Goal: Information Seeking & Learning: Learn about a topic

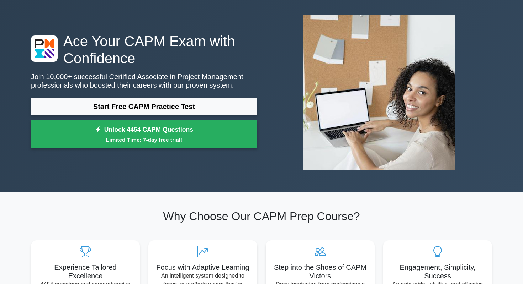
scroll to position [31, 0]
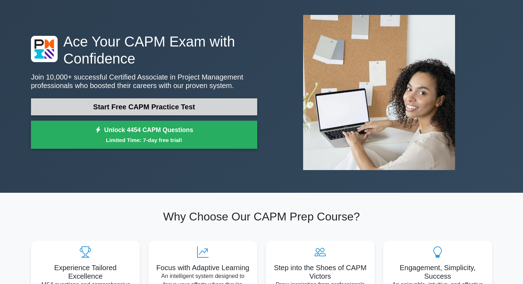
click at [219, 103] on link "Start Free CAPM Practice Test" at bounding box center [144, 106] width 226 height 17
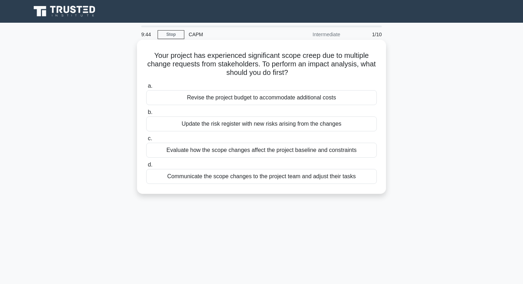
click at [323, 149] on div "Evaluate how the scope changes affect the project baseline and constraints" at bounding box center [261, 150] width 230 height 15
click at [146, 141] on input "c. Evaluate how the scope changes affect the project baseline and constraints" at bounding box center [146, 139] width 0 height 5
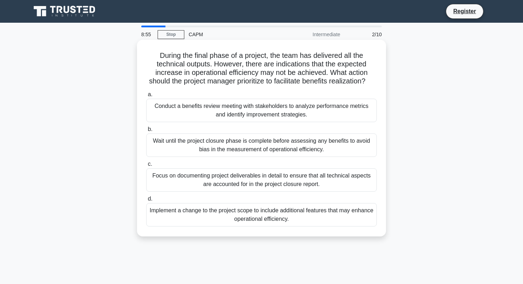
click at [354, 179] on div "Focus on documenting project deliverables in detail to ensure that all technica…" at bounding box center [261, 180] width 230 height 23
click at [146, 167] on input "c. Focus on documenting project deliverables in detail to ensure that all techn…" at bounding box center [146, 164] width 0 height 5
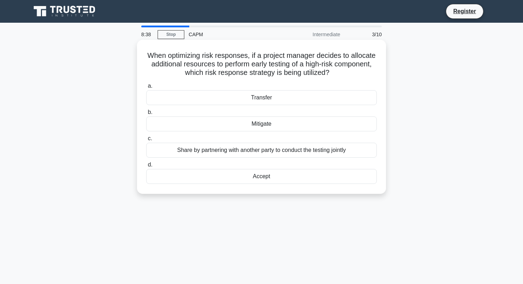
click at [353, 125] on div "Mitigate" at bounding box center [261, 124] width 230 height 15
click at [146, 115] on input "b. Mitigate" at bounding box center [146, 112] width 0 height 5
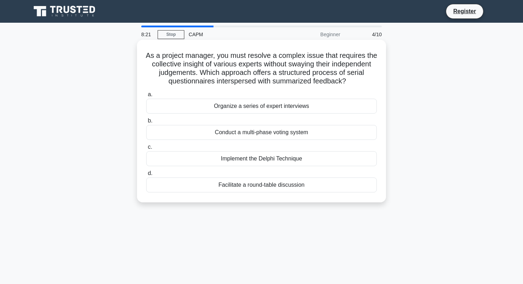
click at [317, 187] on div "Facilitate a round-table discussion" at bounding box center [261, 185] width 230 height 15
click at [146, 176] on input "d. Facilitate a round-table discussion" at bounding box center [146, 173] width 0 height 5
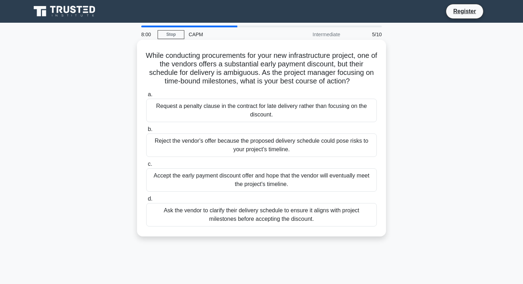
click at [349, 219] on div "Ask the vendor to clarify their delivery schedule to ensure it aligns with proj…" at bounding box center [261, 214] width 230 height 23
click at [146, 202] on input "d. Ask the vendor to clarify their delivery schedule to ensure it aligns with p…" at bounding box center [146, 199] width 0 height 5
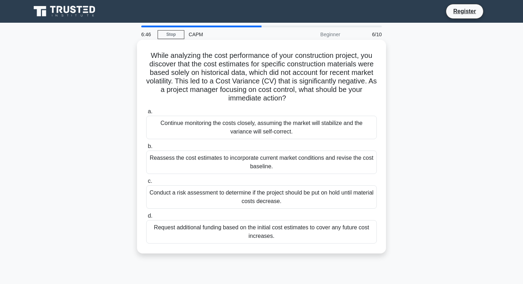
click at [357, 169] on div "Reassess the cost estimates to incorporate current market conditions and revise…" at bounding box center [261, 162] width 230 height 23
click at [146, 149] on input "b. Reassess the cost estimates to incorporate current market conditions and rev…" at bounding box center [146, 146] width 0 height 5
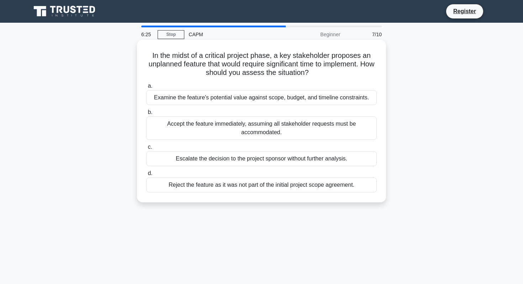
click at [354, 101] on div "Examine the feature's potential value against scope, budget, and timeline const…" at bounding box center [261, 97] width 230 height 15
click at [146, 89] on input "a. Examine the feature's potential value against scope, budget, and timeline co…" at bounding box center [146, 86] width 0 height 5
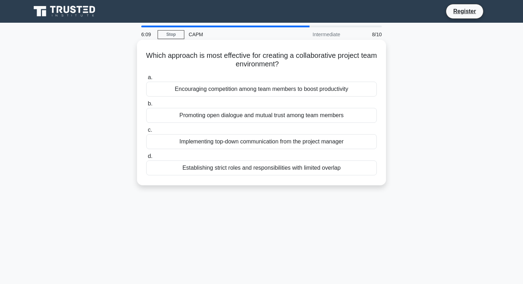
click at [360, 115] on div "Promoting open dialogue and mutual trust among team members" at bounding box center [261, 115] width 230 height 15
click at [146, 106] on input "b. Promoting open dialogue and mutual trust among team members" at bounding box center [146, 104] width 0 height 5
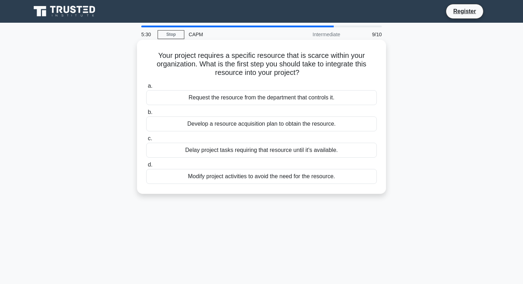
click at [345, 125] on div "Develop a resource acquisition plan to obtain the resource." at bounding box center [261, 124] width 230 height 15
click at [146, 115] on input "b. Develop a resource acquisition plan to obtain the resource." at bounding box center [146, 112] width 0 height 5
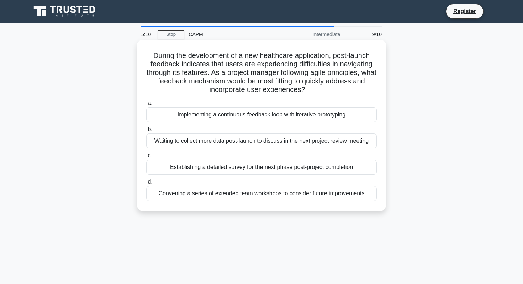
click at [355, 117] on div "Implementing a continuous feedback loop with iterative prototyping" at bounding box center [261, 114] width 230 height 15
click at [146, 106] on input "a. Implementing a continuous feedback loop with iterative prototyping" at bounding box center [146, 103] width 0 height 5
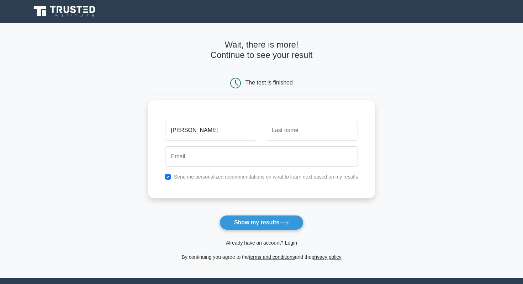
type input "[PERSON_NAME]"
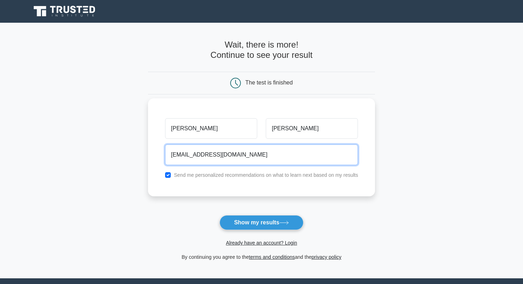
type input "loganprimm@yahoo.com"
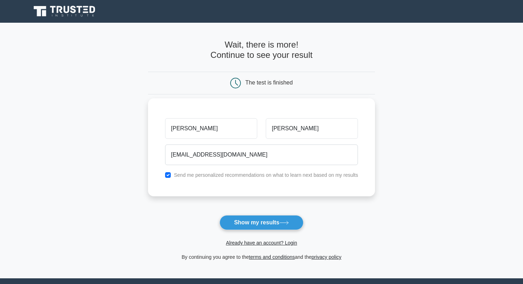
click at [209, 173] on label "Send me personalized recommendations on what to learn next based on my results" at bounding box center [266, 175] width 184 height 6
click at [169, 174] on input "checkbox" at bounding box center [168, 175] width 6 height 6
checkbox input "false"
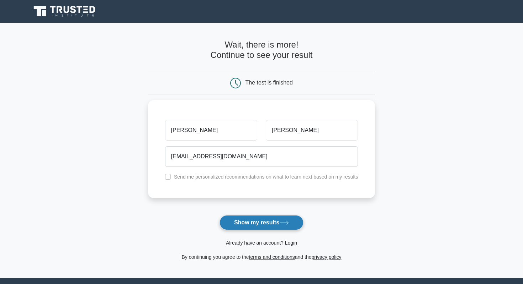
click at [282, 224] on icon at bounding box center [284, 223] width 10 height 4
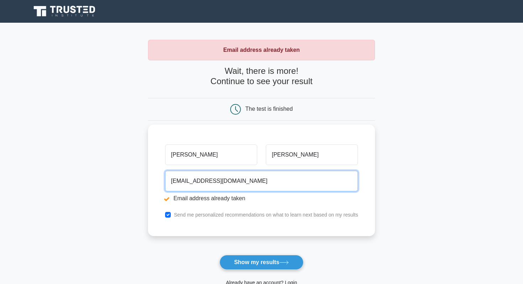
click at [280, 180] on input "[EMAIL_ADDRESS][DOMAIN_NAME]" at bounding box center [261, 181] width 193 height 21
type input "[PERSON_NAME]"
type input "loganprimm@me.com"
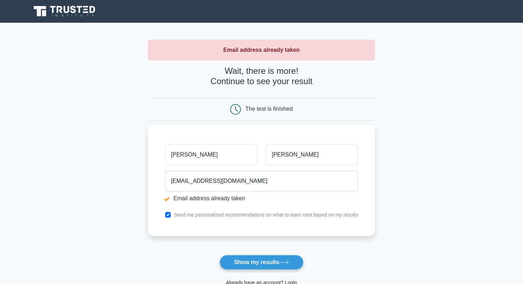
click at [197, 213] on label "Send me personalized recommendations on what to learn next based on my results" at bounding box center [266, 215] width 184 height 6
click at [167, 214] on input "checkbox" at bounding box center [168, 215] width 6 height 6
checkbox input "false"
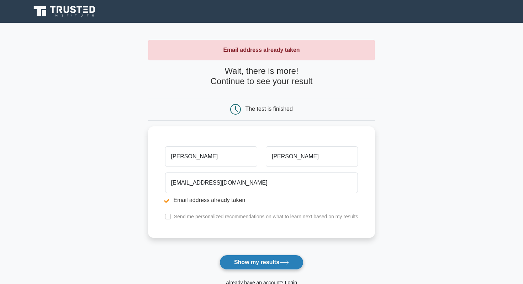
click at [263, 261] on button "Show my results" at bounding box center [261, 262] width 84 height 15
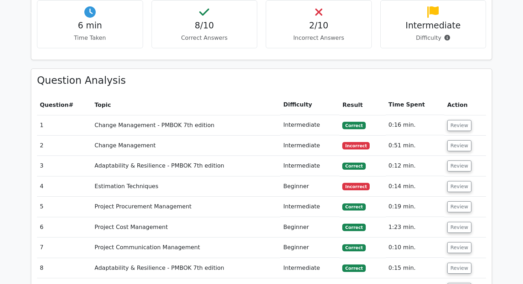
scroll to position [548, 0]
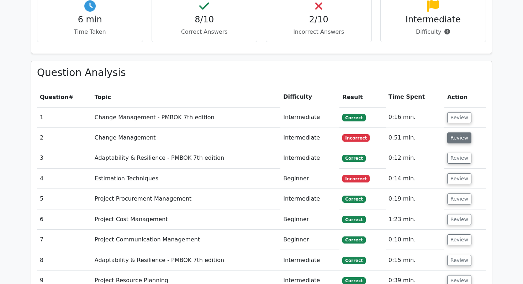
click at [461, 133] on button "Review" at bounding box center [459, 138] width 24 height 11
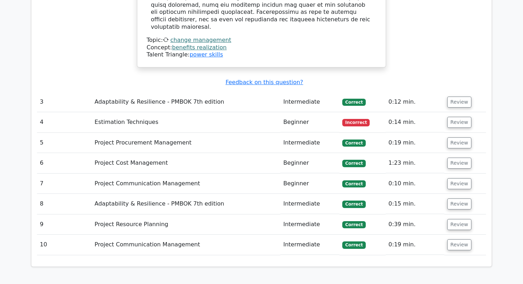
scroll to position [1344, 0]
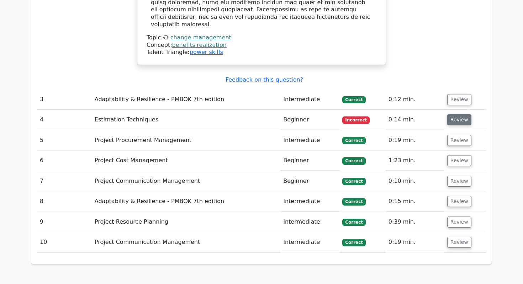
click at [460, 114] on button "Review" at bounding box center [459, 119] width 24 height 11
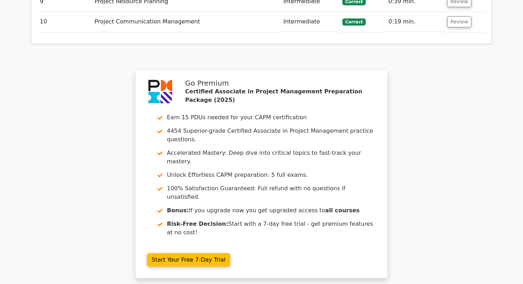
scroll to position [1933, 0]
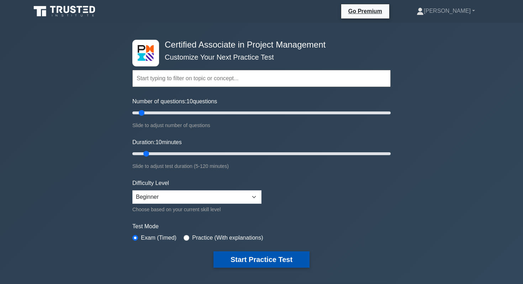
click at [274, 257] on button "Start Practice Test" at bounding box center [261, 260] width 96 height 16
